Goal: Check status: Check status

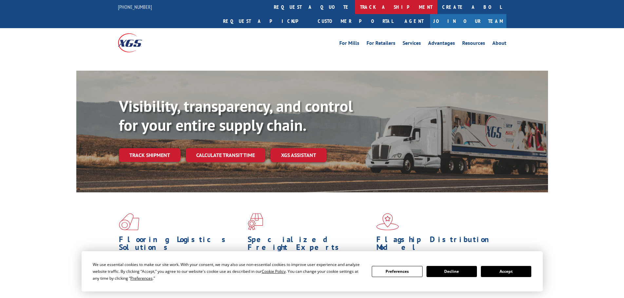
click at [355, 10] on link "track a shipment" at bounding box center [396, 7] width 82 height 14
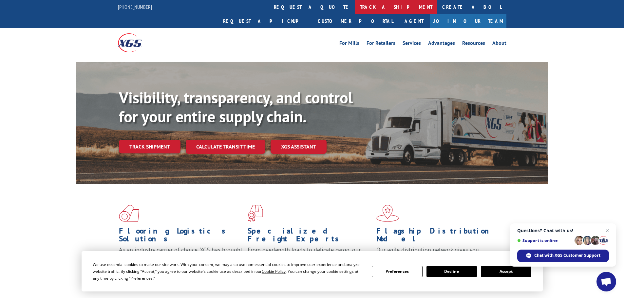
click at [355, 4] on link "track a shipment" at bounding box center [396, 7] width 82 height 14
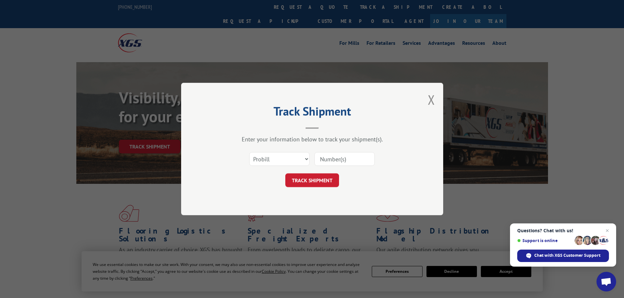
click at [348, 162] on input at bounding box center [344, 159] width 60 height 14
paste input "534377"
type input "534377"
click at [295, 160] on select "Select category... Probill BOL PO" at bounding box center [279, 159] width 60 height 14
click at [249, 152] on select "Select category... Probill BOL PO" at bounding box center [279, 159] width 60 height 14
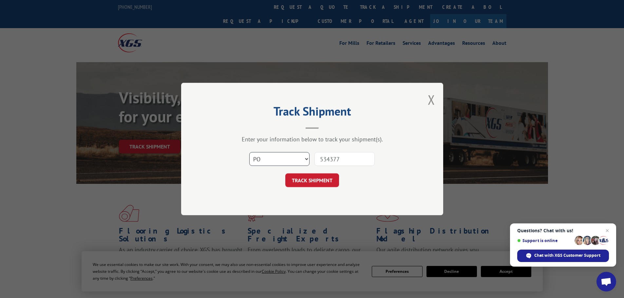
click at [288, 161] on select "Select category... Probill BOL PO" at bounding box center [279, 159] width 60 height 14
select select "probill"
click at [249, 152] on select "Select category... Probill BOL PO" at bounding box center [279, 159] width 60 height 14
click at [315, 183] on button "TRACK SHIPMENT" at bounding box center [312, 181] width 54 height 14
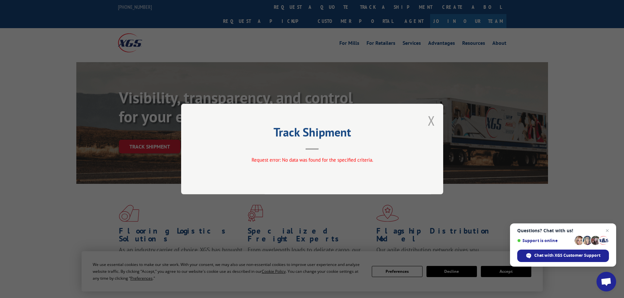
click at [430, 121] on button "Close modal" at bounding box center [431, 120] width 7 height 17
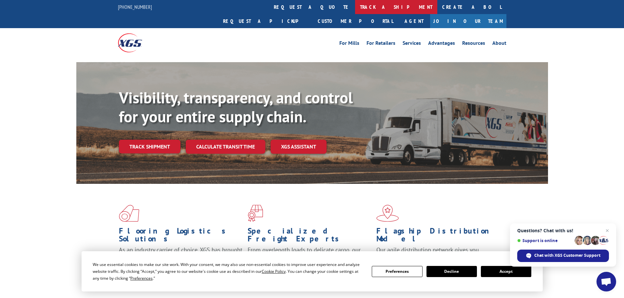
click at [355, 11] on link "track a shipment" at bounding box center [396, 7] width 82 height 14
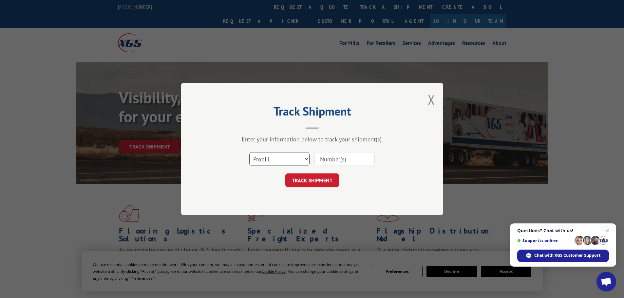
click at [275, 154] on select "Select category... Probill BOL PO" at bounding box center [279, 159] width 60 height 14
click at [249, 152] on select "Select category... Probill BOL PO" at bounding box center [279, 159] width 60 height 14
drag, startPoint x: 292, startPoint y: 160, endPoint x: 290, endPoint y: 163, distance: 3.5
click at [292, 160] on select "Select category... Probill BOL PO" at bounding box center [279, 159] width 60 height 14
select select "po"
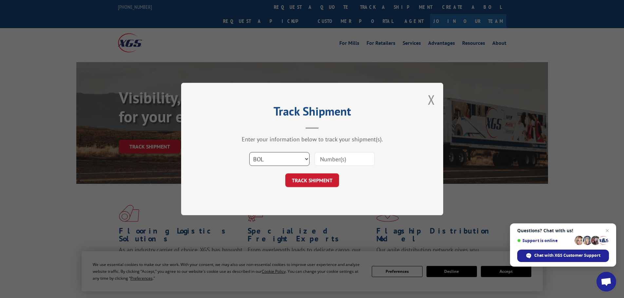
click at [249, 152] on select "Select category... Probill BOL PO" at bounding box center [279, 159] width 60 height 14
click at [333, 163] on input at bounding box center [344, 159] width 60 height 14
click at [346, 159] on input at bounding box center [344, 159] width 60 height 14
paste input "21523316"
type input "21523316"
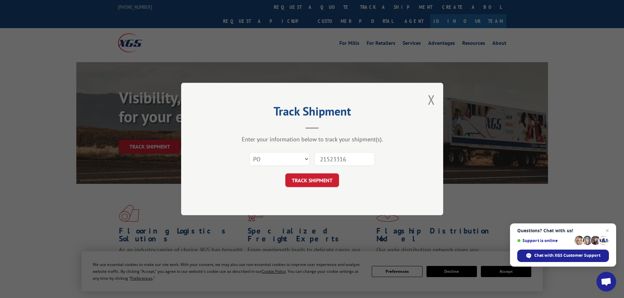
click at [285, 174] on button "TRACK SHIPMENT" at bounding box center [312, 181] width 54 height 14
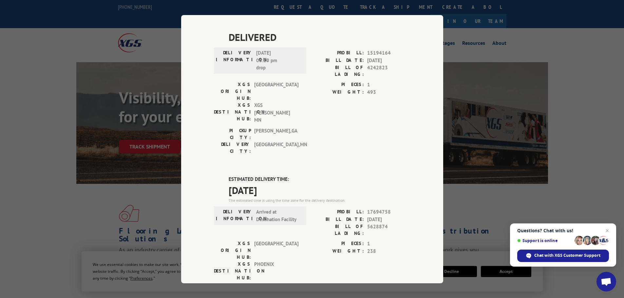
scroll to position [248, 0]
